Goal: Transaction & Acquisition: Obtain resource

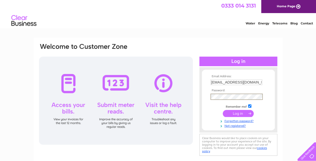
click at [223, 110] on input "submit" at bounding box center [238, 113] width 31 height 7
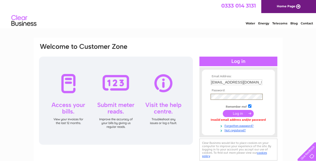
click at [223, 110] on input "submit" at bounding box center [238, 113] width 31 height 7
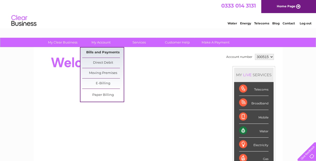
click at [102, 50] on link "Bills and Payments" at bounding box center [102, 52] width 41 height 10
click at [102, 52] on link "Bills and Payments" at bounding box center [102, 52] width 41 height 10
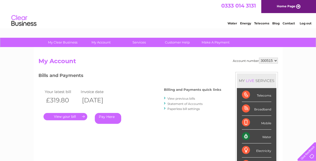
click at [73, 115] on link "." at bounding box center [65, 116] width 44 height 7
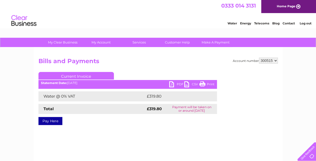
click at [173, 84] on link "PDF" at bounding box center [176, 84] width 15 height 7
